Goal: Contribute content

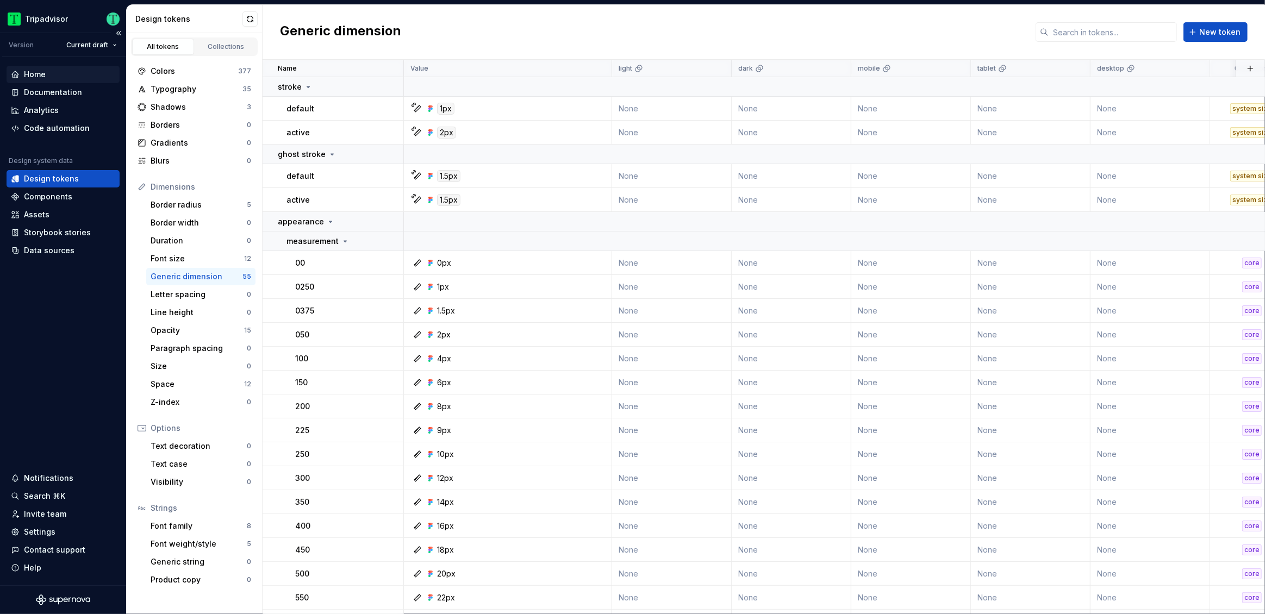
click at [46, 77] on div "Home" at bounding box center [63, 74] width 104 height 11
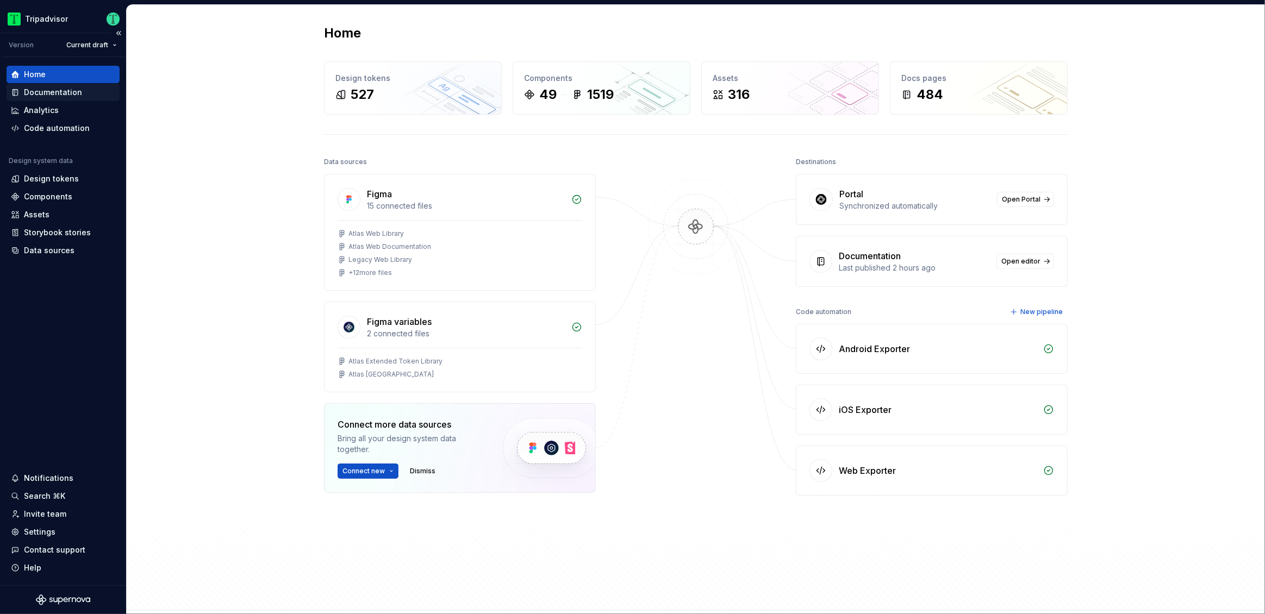
click at [52, 93] on div "Documentation" at bounding box center [53, 92] width 58 height 11
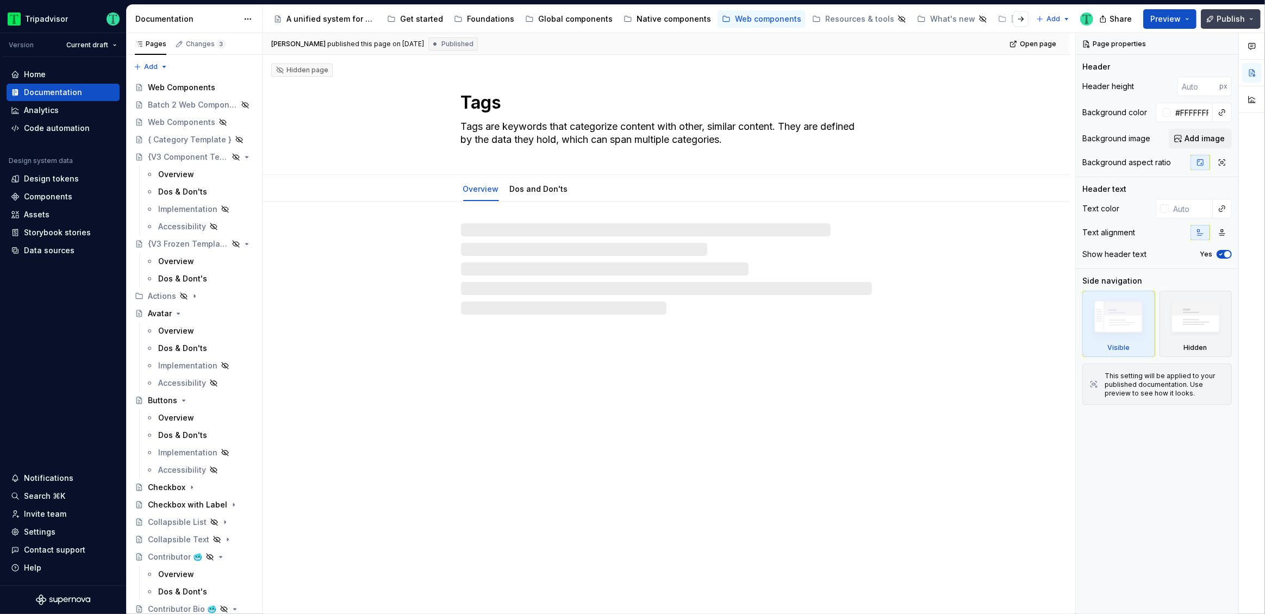
type textarea "*"
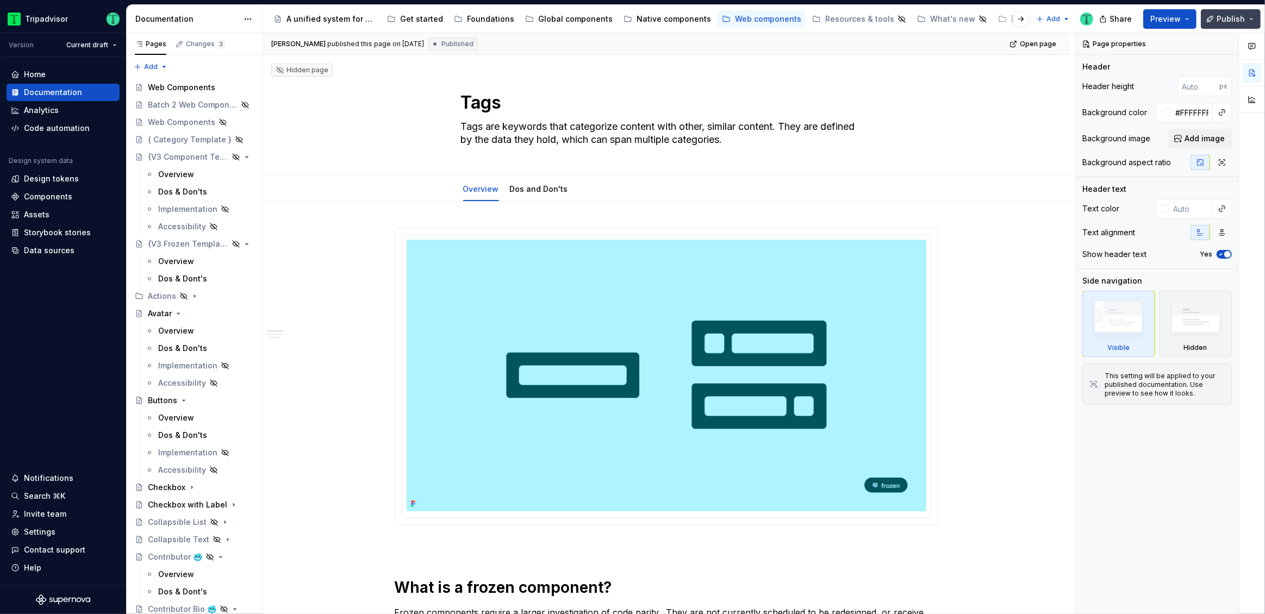
click at [1252, 19] on button "Publish" at bounding box center [1231, 19] width 60 height 20
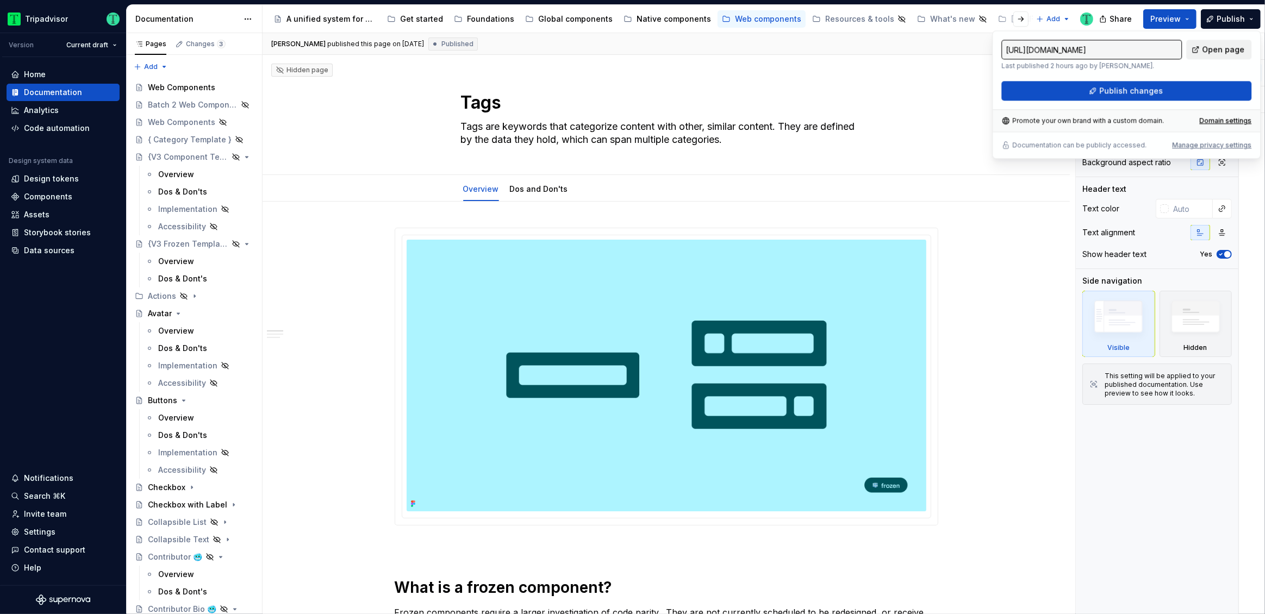
click at [1225, 45] on span "Open page" at bounding box center [1223, 49] width 42 height 11
